Goal: Navigation & Orientation: Find specific page/section

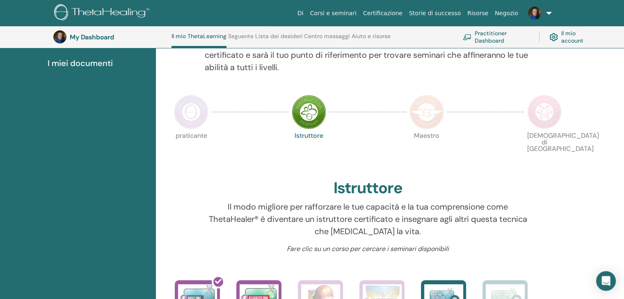
scroll to position [144, 0]
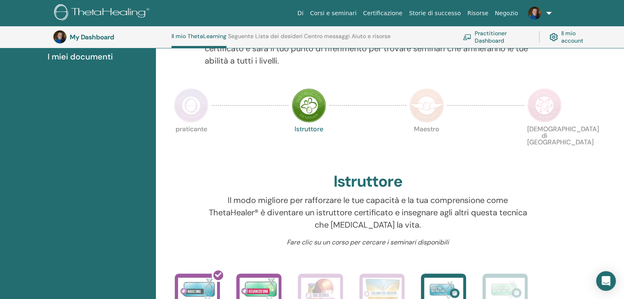
click at [312, 105] on img at bounding box center [309, 105] width 34 height 34
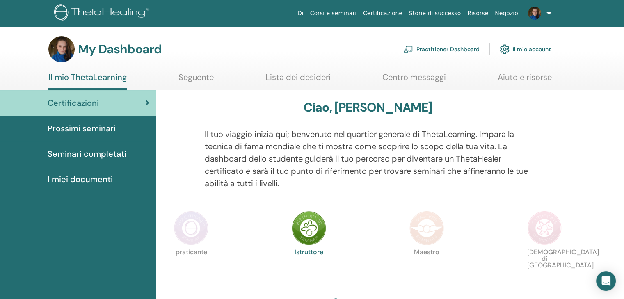
click at [66, 135] on link "Prossimi seminari" at bounding box center [78, 128] width 156 height 25
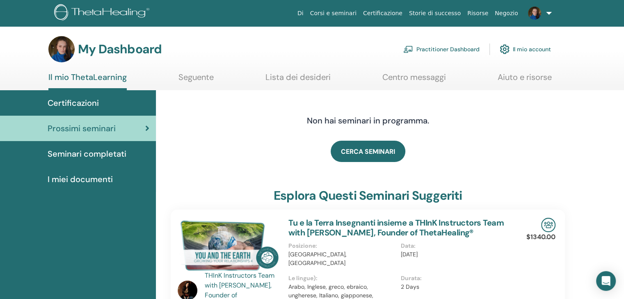
click at [472, 55] on link "Practitioner Dashboard" at bounding box center [441, 49] width 76 height 18
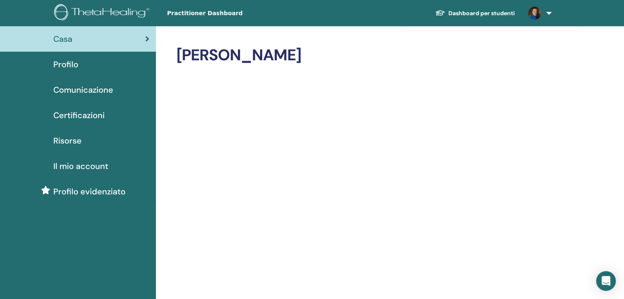
click at [96, 68] on div "Profilo" at bounding box center [78, 64] width 143 height 12
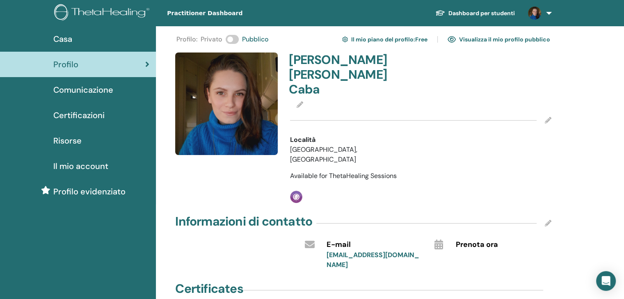
click at [107, 85] on span "Comunicazione" at bounding box center [83, 90] width 60 height 12
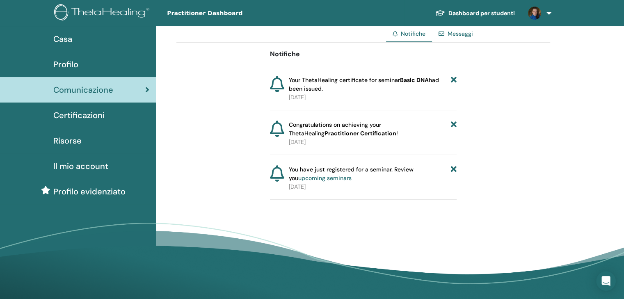
click at [108, 113] on div "Certificazioni" at bounding box center [78, 115] width 143 height 12
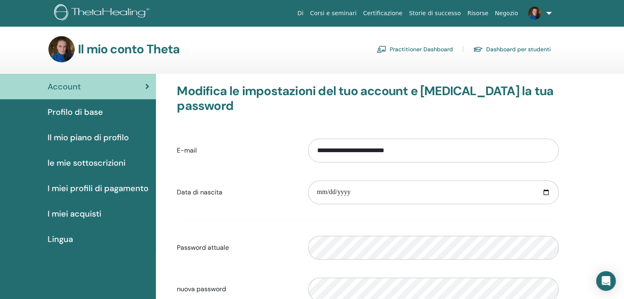
click at [524, 47] on link "Dashboard per studenti" at bounding box center [512, 49] width 78 height 13
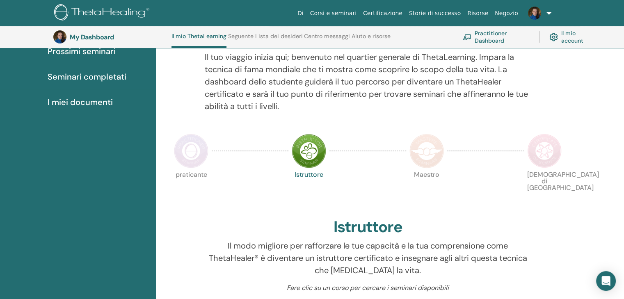
scroll to position [62, 0]
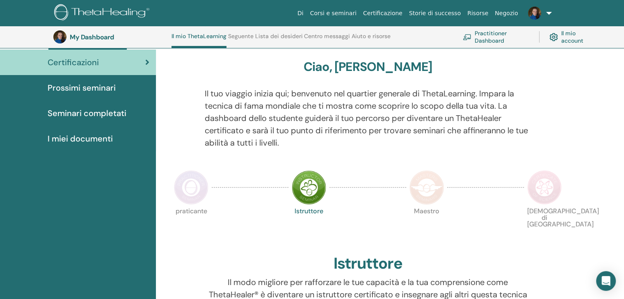
click at [108, 137] on span "I miei documenti" at bounding box center [80, 139] width 65 height 12
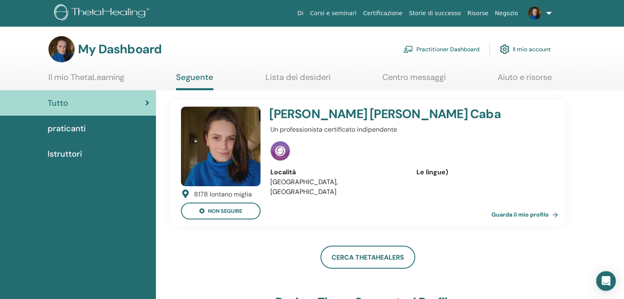
click at [534, 16] on img at bounding box center [534, 13] width 13 height 13
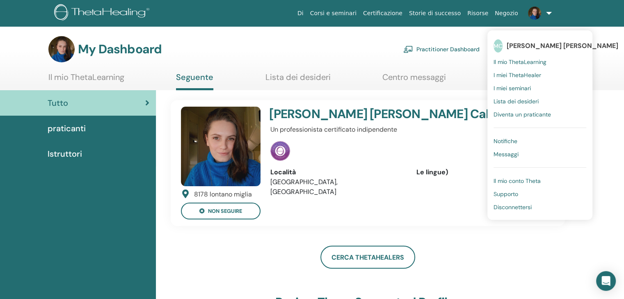
click at [532, 92] on link "I miei seminari" at bounding box center [540, 88] width 93 height 13
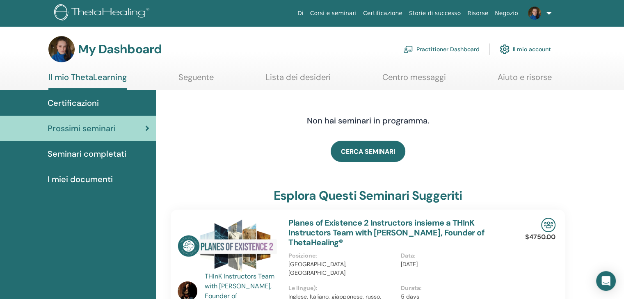
click at [86, 158] on span "Seminari completati" at bounding box center [87, 154] width 79 height 12
